Goal: Navigation & Orientation: Find specific page/section

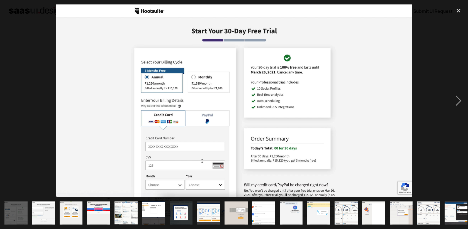
scroll to position [52, 0]
click at [460, 100] on div "next image" at bounding box center [458, 100] width 19 height 193
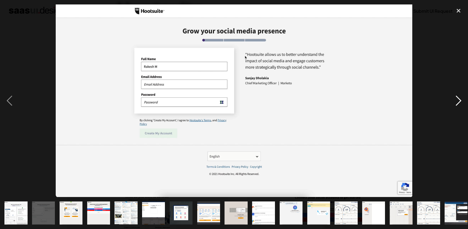
click at [460, 100] on div "next image" at bounding box center [458, 100] width 19 height 193
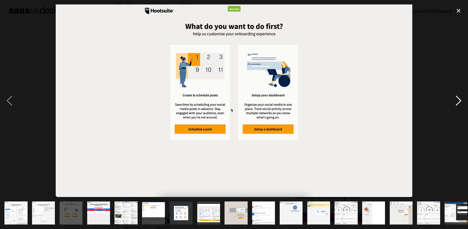
click at [460, 100] on div "next image" at bounding box center [458, 100] width 19 height 193
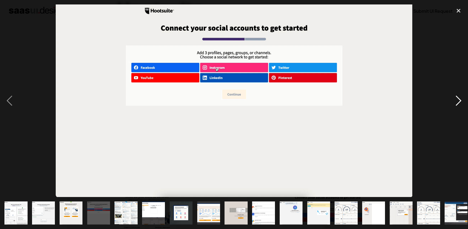
click at [460, 100] on div "next image" at bounding box center [458, 100] width 19 height 193
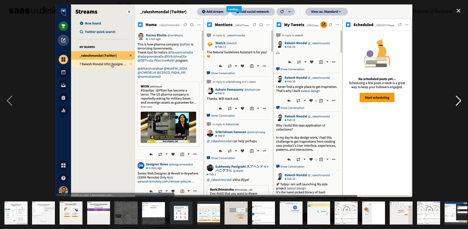
click at [460, 100] on div "next image" at bounding box center [458, 100] width 19 height 193
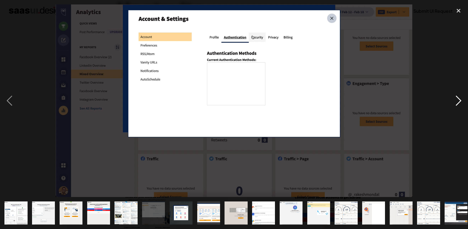
click at [460, 100] on div "next image" at bounding box center [458, 100] width 19 height 193
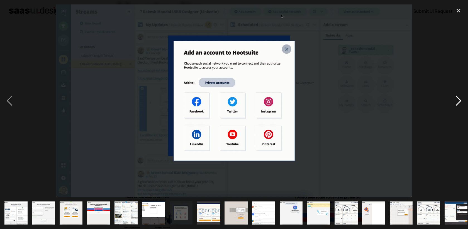
click at [460, 100] on div "next image" at bounding box center [458, 100] width 19 height 193
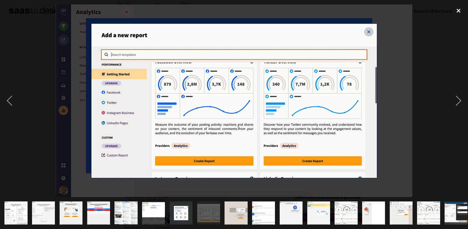
click at [459, 12] on div "close lightbox" at bounding box center [458, 10] width 19 height 12
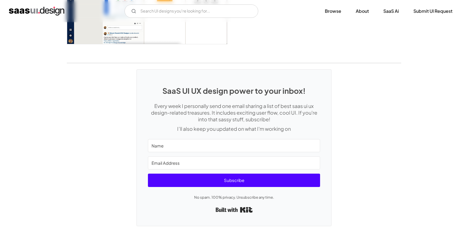
scroll to position [1167, 0]
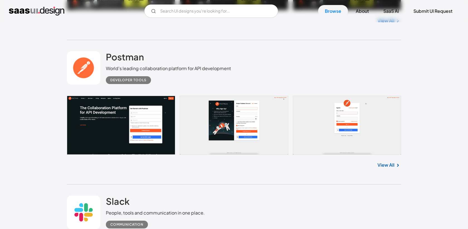
scroll to position [10071, 0]
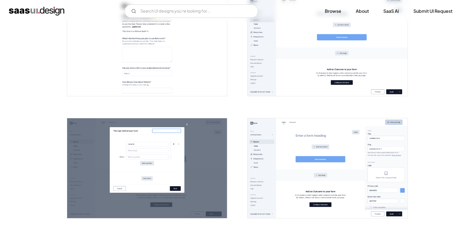
scroll to position [190, 0]
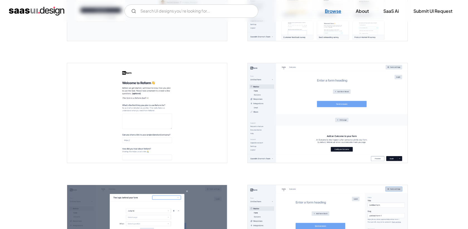
click at [335, 10] on link "Browse" at bounding box center [333, 11] width 30 height 12
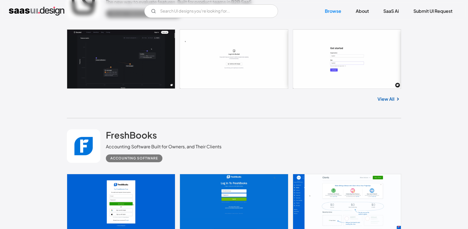
scroll to position [928, 0]
